Goal: Find specific fact: Find specific fact

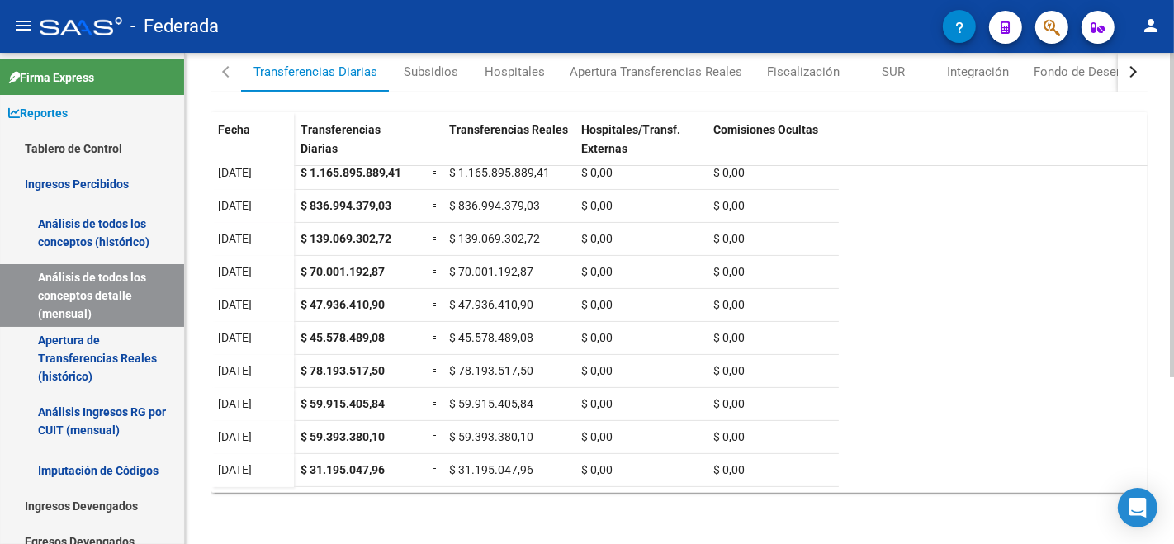
scroll to position [149, 0]
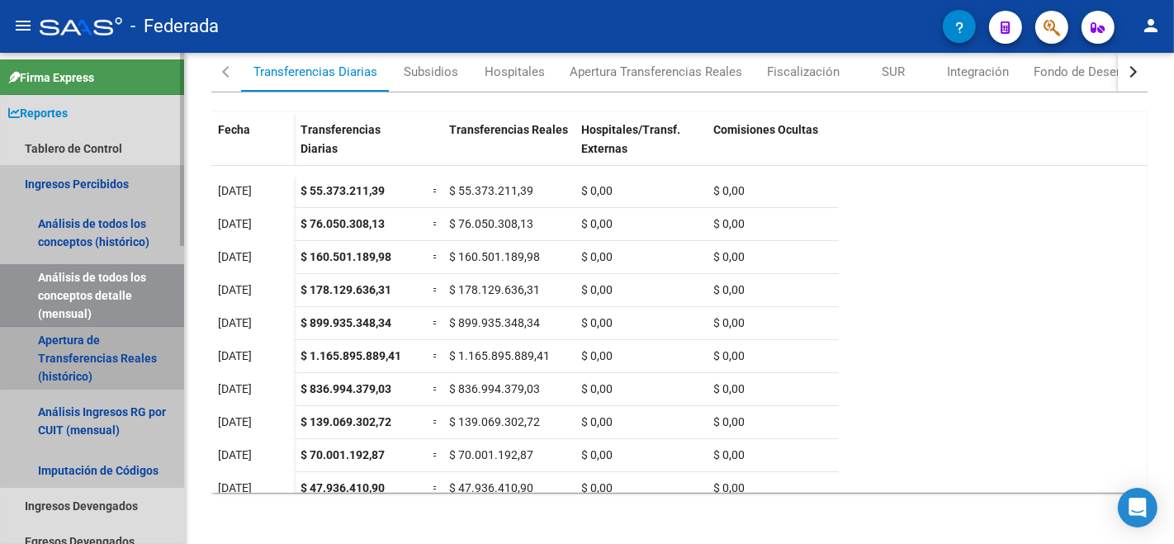
click at [80, 367] on link "Apertura de Transferencias Reales (histórico)" at bounding box center [92, 358] width 184 height 63
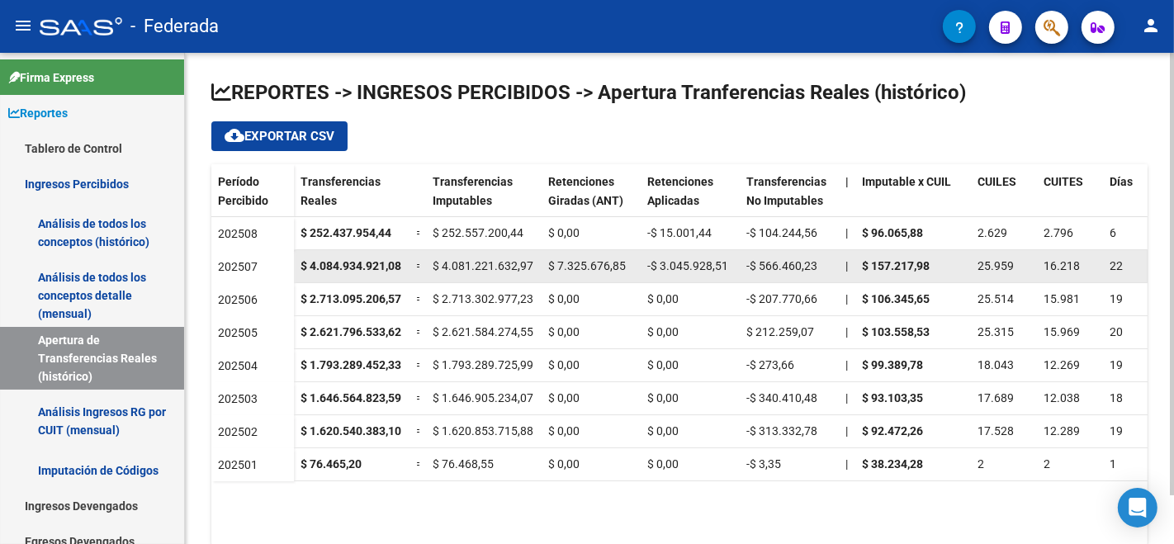
click at [711, 257] on div "-$ 3.045.928,51" at bounding box center [690, 266] width 86 height 19
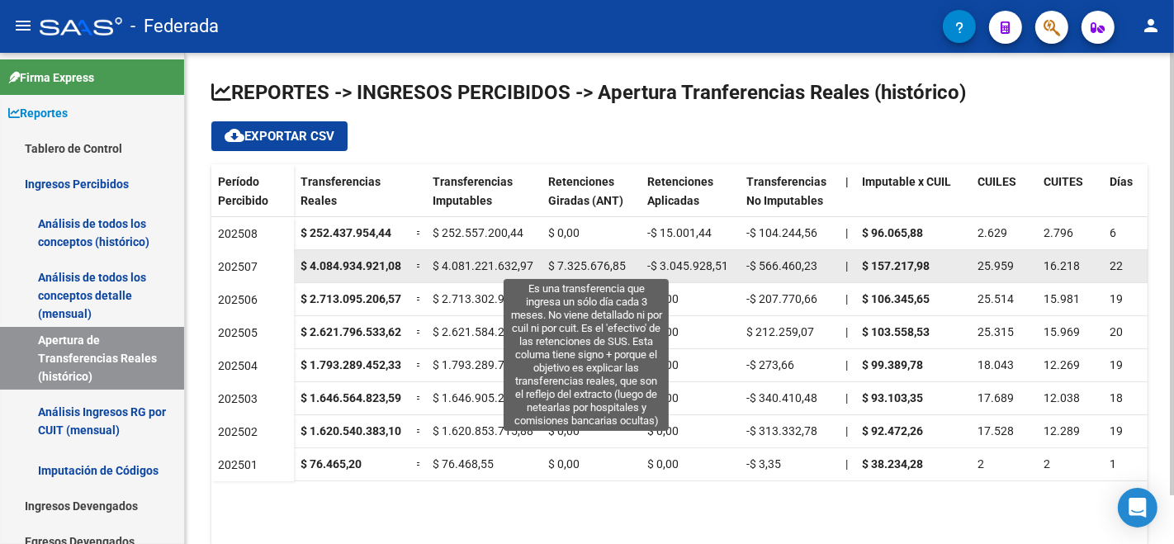
click at [569, 269] on span "$ 7.325.676,85" at bounding box center [587, 265] width 78 height 13
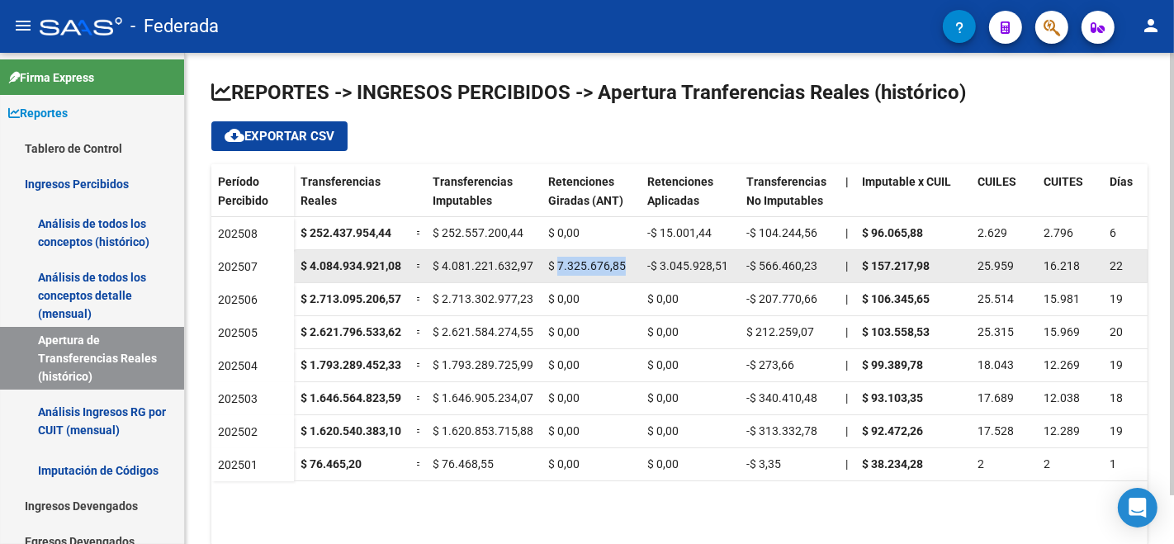
click at [569, 269] on span "$ 7.325.676,85" at bounding box center [587, 265] width 78 height 13
copy span "7.325.676,85"
drag, startPoint x: 660, startPoint y: 263, endPoint x: 728, endPoint y: 262, distance: 68.5
click at [728, 262] on div "-$ 3.045.928,51" at bounding box center [690, 266] width 86 height 19
copy span "3.045.928,51"
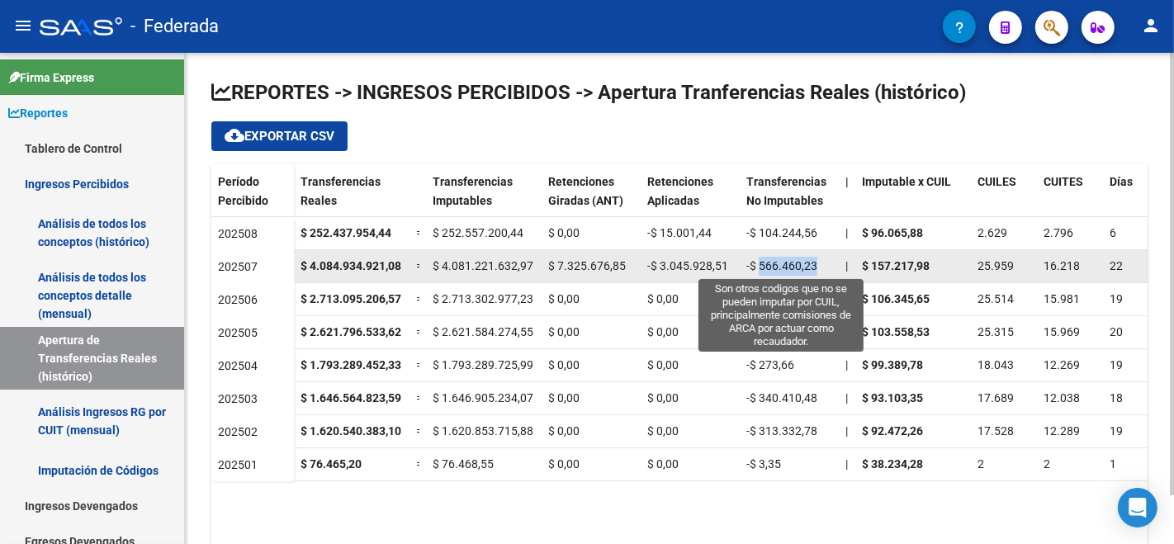
drag, startPoint x: 761, startPoint y: 267, endPoint x: 813, endPoint y: 268, distance: 52.0
click at [813, 268] on span "-$ 566.460,23" at bounding box center [781, 265] width 71 height 13
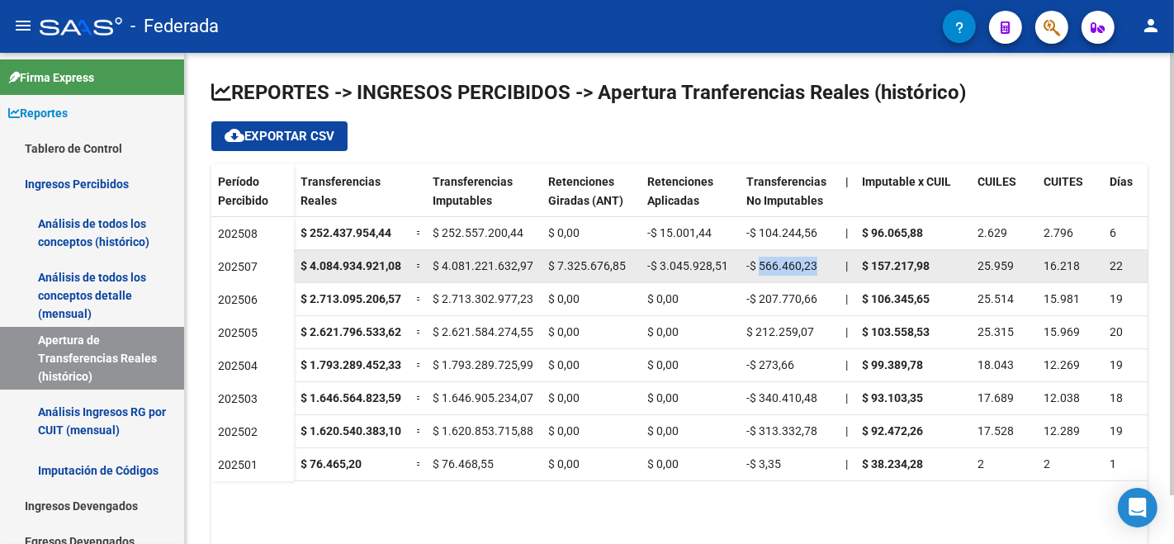
copy span "566.460,23"
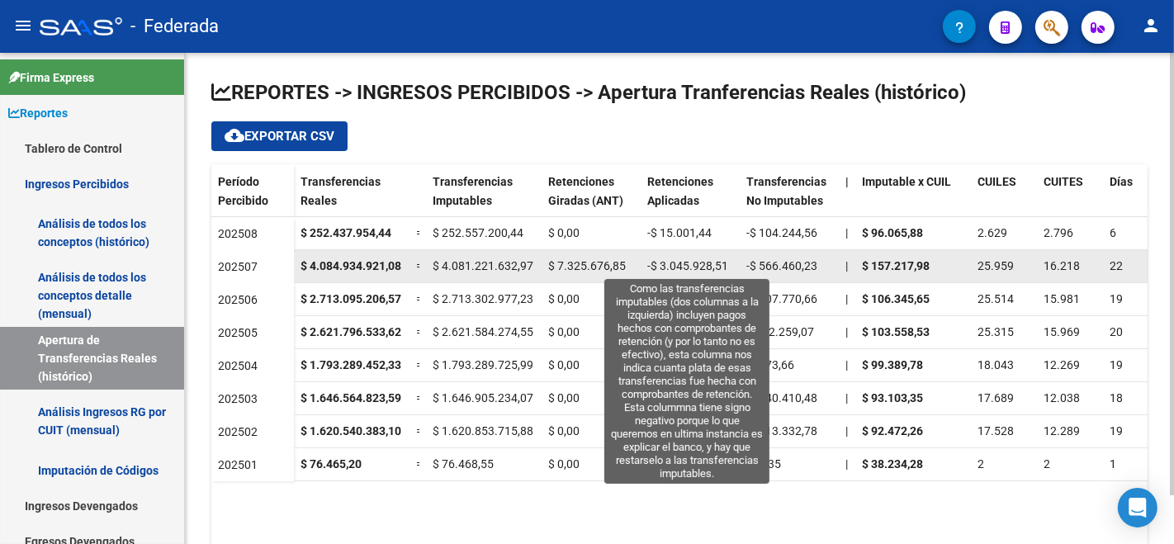
click at [689, 265] on span "-$ 3.045.928,51" at bounding box center [687, 265] width 81 height 13
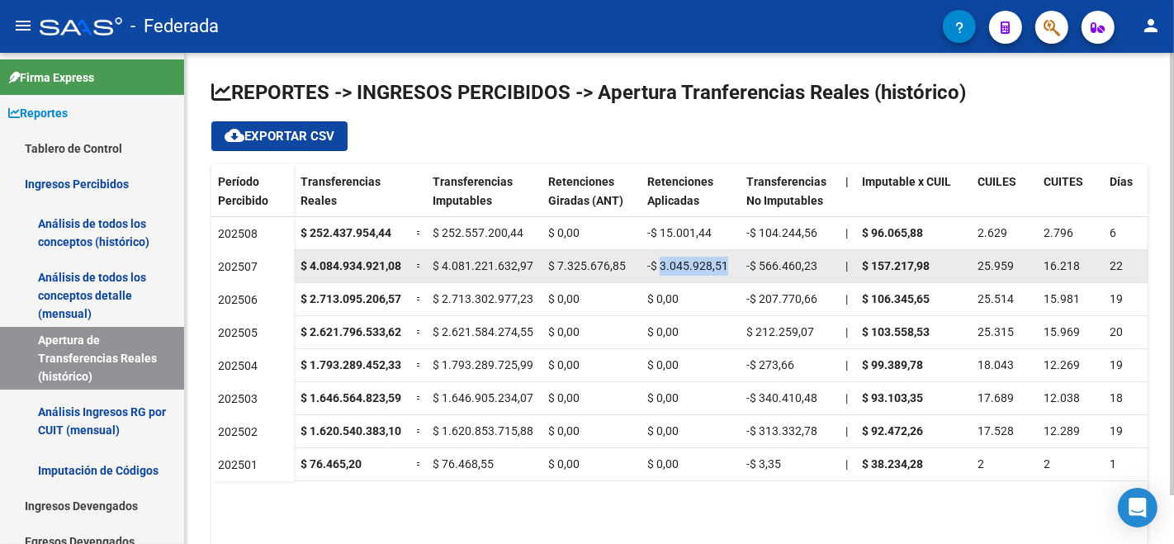
copy span "3.045.928,51"
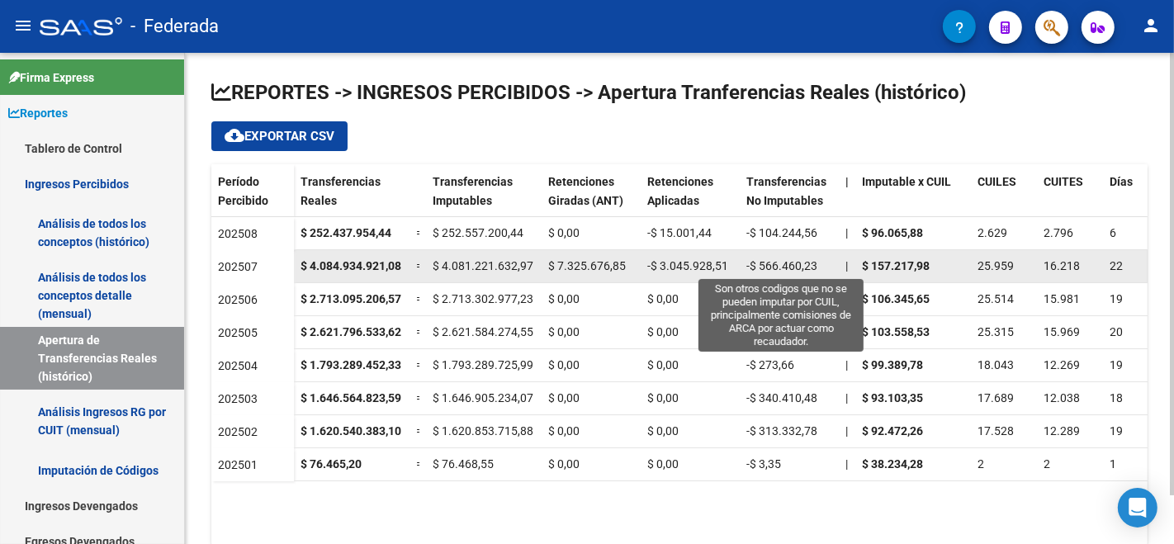
click at [788, 270] on span "-$ 566.460,23" at bounding box center [781, 265] width 71 height 13
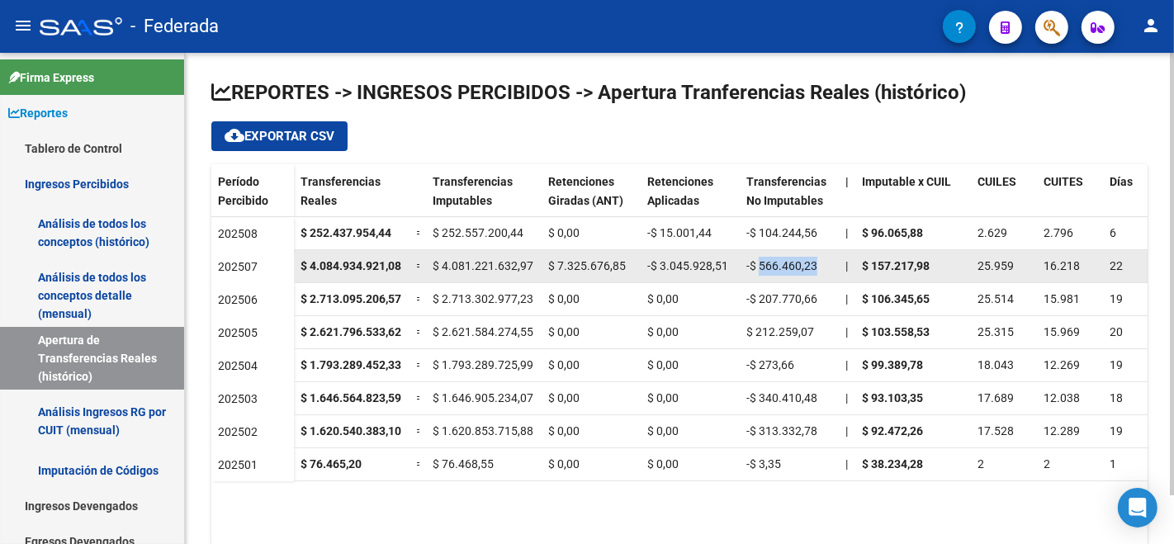
copy span "566.460,23"
